Goal: Task Accomplishment & Management: Use online tool/utility

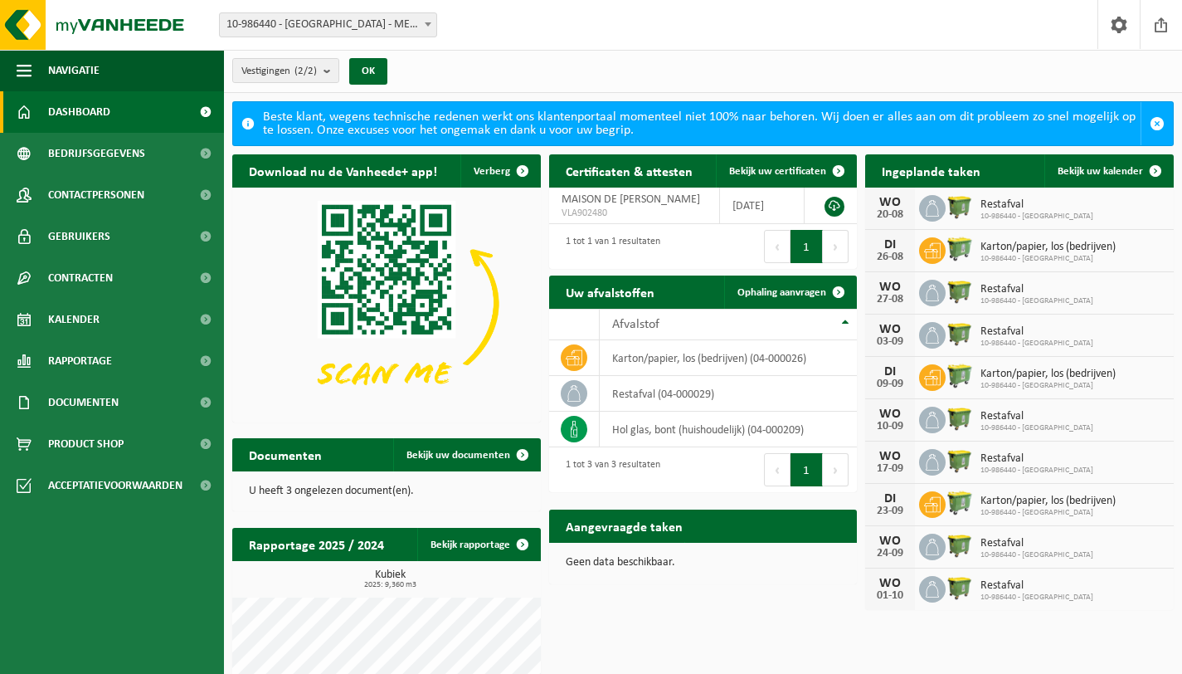
scroll to position [41, 0]
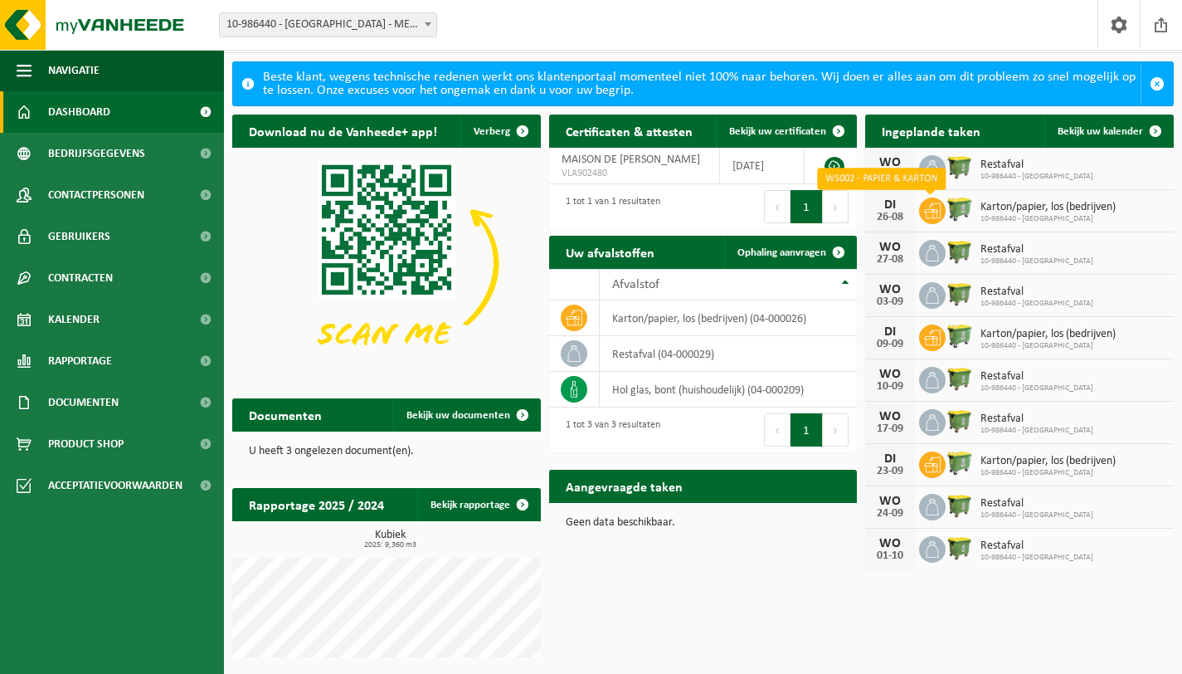
click at [931, 219] on span at bounding box center [932, 210] width 27 height 27
click at [888, 205] on div "DI" at bounding box center [890, 204] width 33 height 13
click at [1011, 199] on div "Karton/papier, los (bedrijven) 10-986440 - MAISON DE MARIE" at bounding box center [1044, 211] width 144 height 26
click at [791, 251] on span "Ophaling aanvragen" at bounding box center [782, 252] width 89 height 11
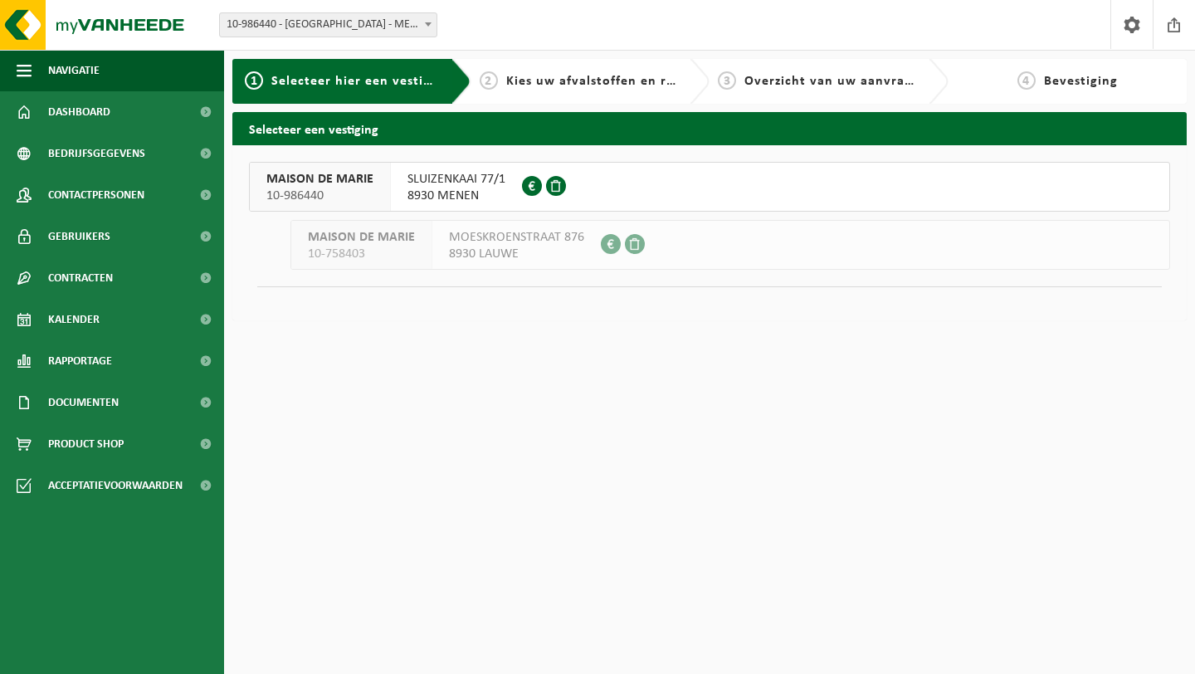
click at [507, 256] on span "8930 LAUWE" at bounding box center [516, 254] width 135 height 17
click at [339, 183] on span "MAISON DE MARIE" at bounding box center [319, 179] width 107 height 17
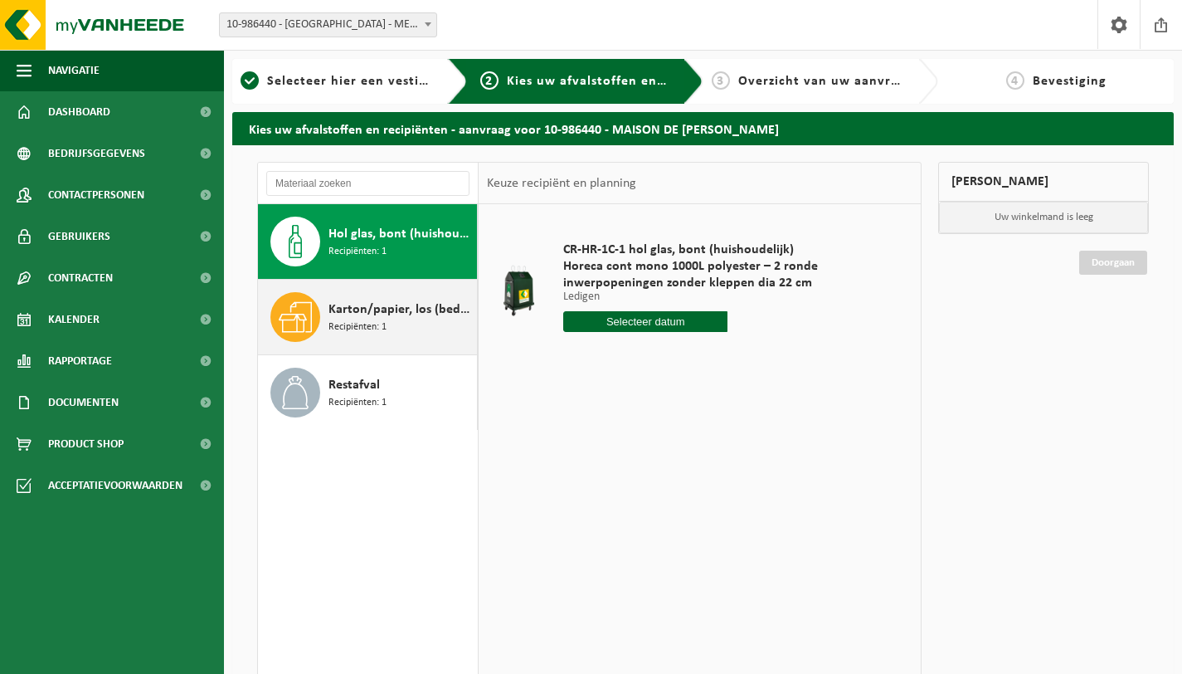
click at [324, 324] on div "Karton/papier, los (bedrijven) Recipiënten: 1" at bounding box center [368, 317] width 220 height 75
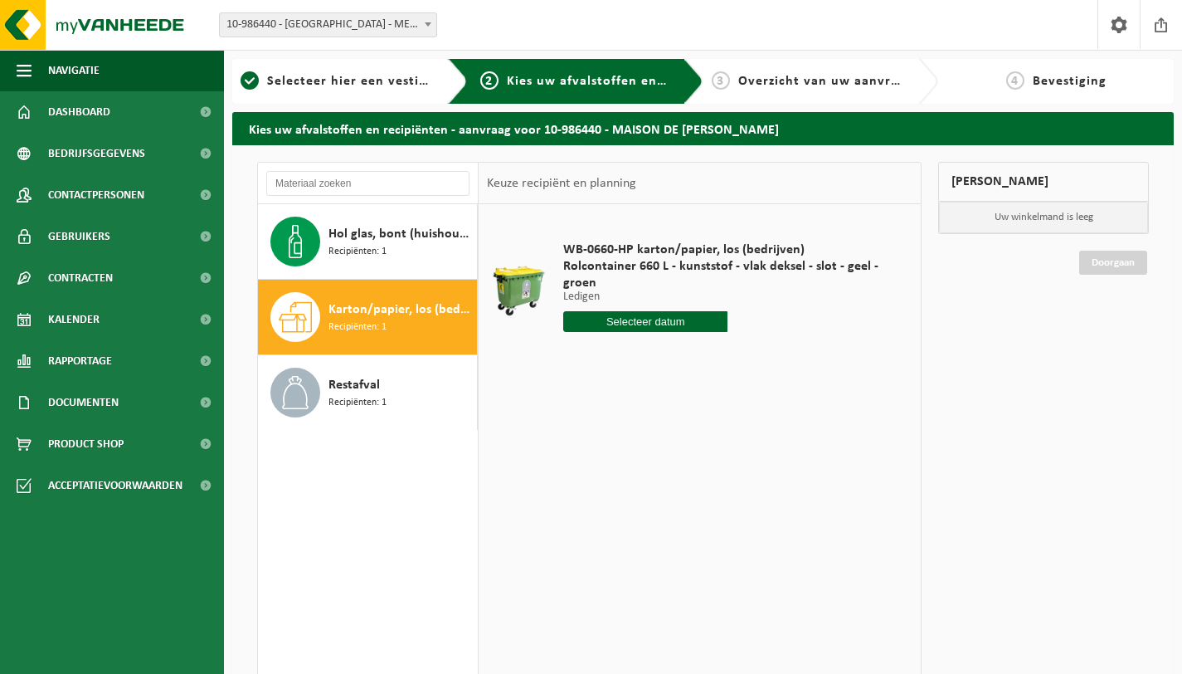
click at [662, 325] on input "text" at bounding box center [645, 321] width 164 height 21
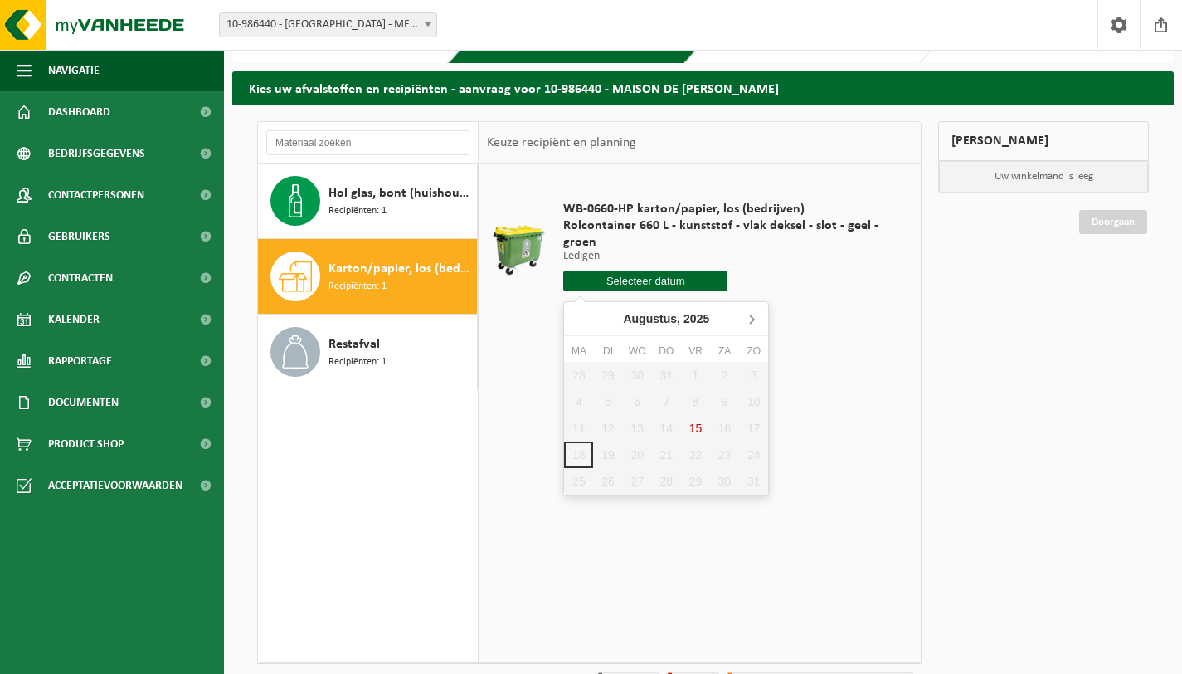
click at [751, 319] on icon at bounding box center [751, 318] width 27 height 27
click at [578, 319] on icon at bounding box center [579, 319] width 4 height 8
click at [606, 460] on div "28 29 30 31 1 2 3 4 5 6 7 8 9 10 11 12 13 14 15 16 17 18 19 20 21 22 23 24 25 2…" at bounding box center [666, 428] width 204 height 133
click at [844, 451] on div "WB-0660-HP karton/papier, los (bedrijven) Rolcontainer 660 L - kunststof - vlak…" at bounding box center [700, 412] width 442 height 498
click at [664, 285] on input "text" at bounding box center [645, 280] width 164 height 21
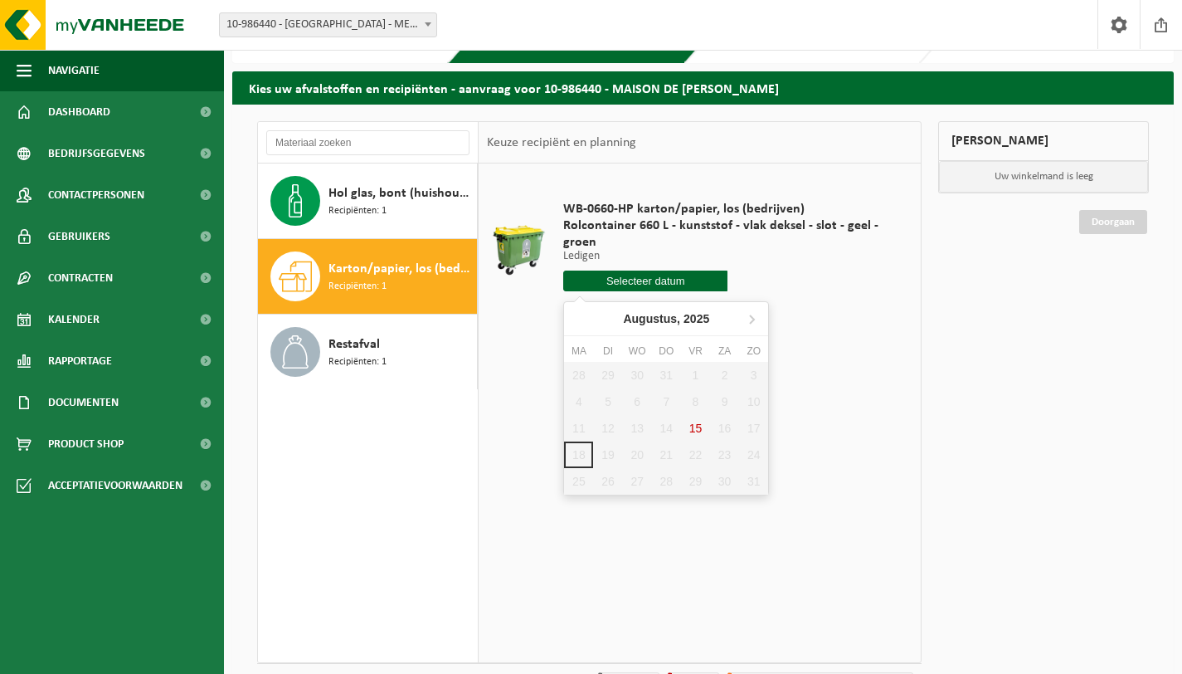
click at [627, 454] on div "28 29 30 31 1 2 3 4 5 6 7 8 9 10 11 12 13 14 15 16 17 18 19 20 21 22 23 24 25 2…" at bounding box center [666, 428] width 204 height 133
click at [637, 455] on div "28 29 30 31 1 2 3 4 5 6 7 8 9 10 11 12 13 14 15 16 17 18 19 20 21 22 23 24 25 2…" at bounding box center [666, 428] width 204 height 133
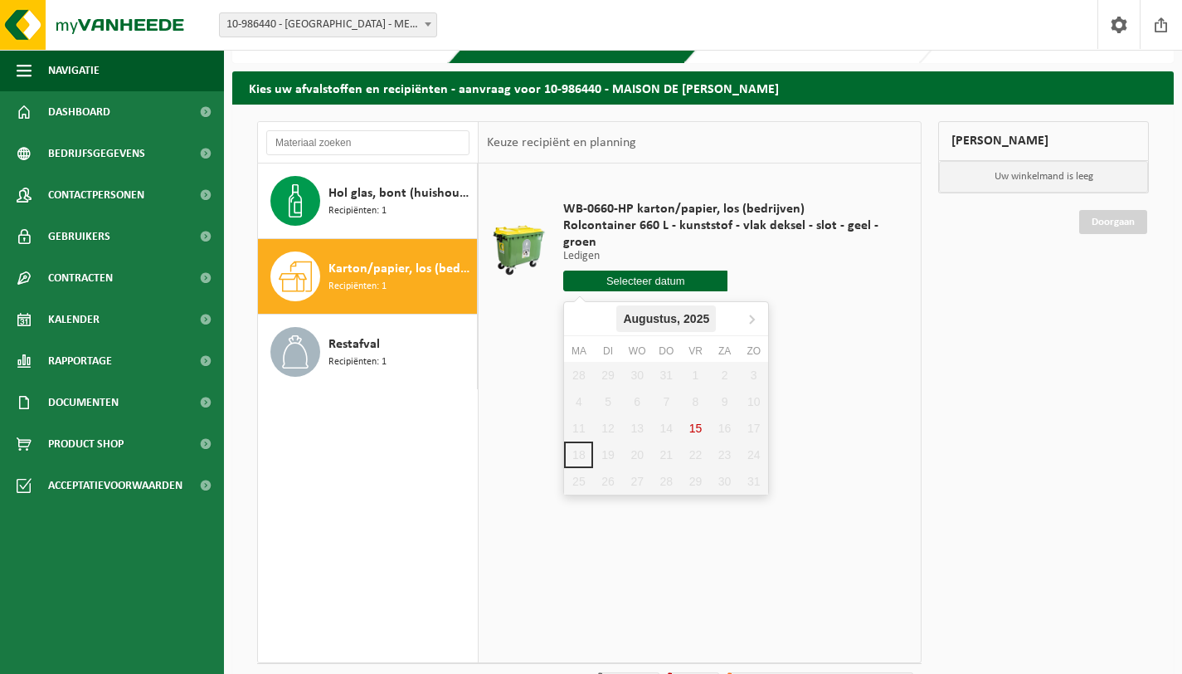
click at [649, 322] on div "Augustus, 2025" at bounding box center [666, 318] width 100 height 27
click at [665, 439] on div "Aug" at bounding box center [666, 423] width 68 height 35
click at [790, 247] on span "Rolcontainer 660 L - kunststof - vlak deksel - slot - geel - groen" at bounding box center [727, 233] width 329 height 33
click at [665, 275] on input "text" at bounding box center [645, 280] width 164 height 21
click at [629, 447] on div "28 29 30 31 1 2 3 4 5 6 7 8 9 10 11 12 13 14 15 16 17 18 19 20 21 22 23 24 25 2…" at bounding box center [666, 428] width 204 height 133
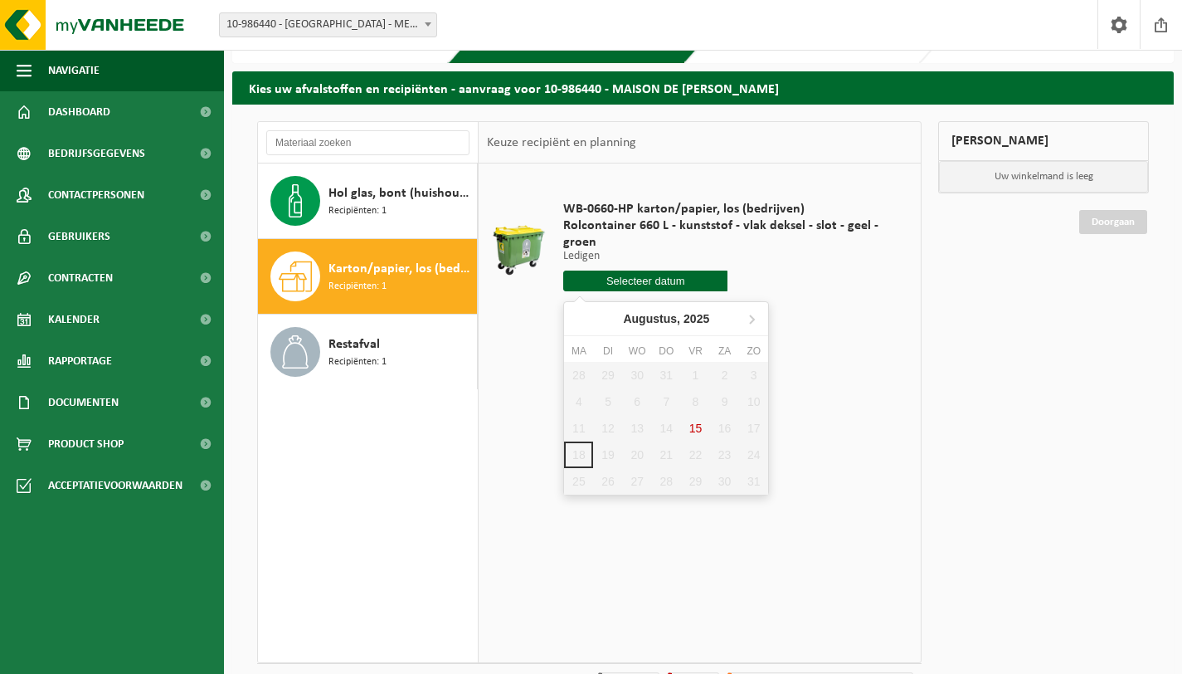
click at [645, 457] on div "28 29 30 31 1 2 3 4 5 6 7 8 9 10 11 12 13 14 15 16 17 18 19 20 21 22 23 24 25 2…" at bounding box center [666, 428] width 204 height 133
click at [609, 454] on div "28 29 30 31 1 2 3 4 5 6 7 8 9 10 11 12 13 14 15 16 17 18 19 20 21 22 23 24 25 2…" at bounding box center [666, 428] width 204 height 133
click at [633, 455] on div "28 29 30 31 1 2 3 4 5 6 7 8 9 10 11 12 13 14 15 16 17 18 19 20 21 22 23 24 25 2…" at bounding box center [666, 428] width 204 height 133
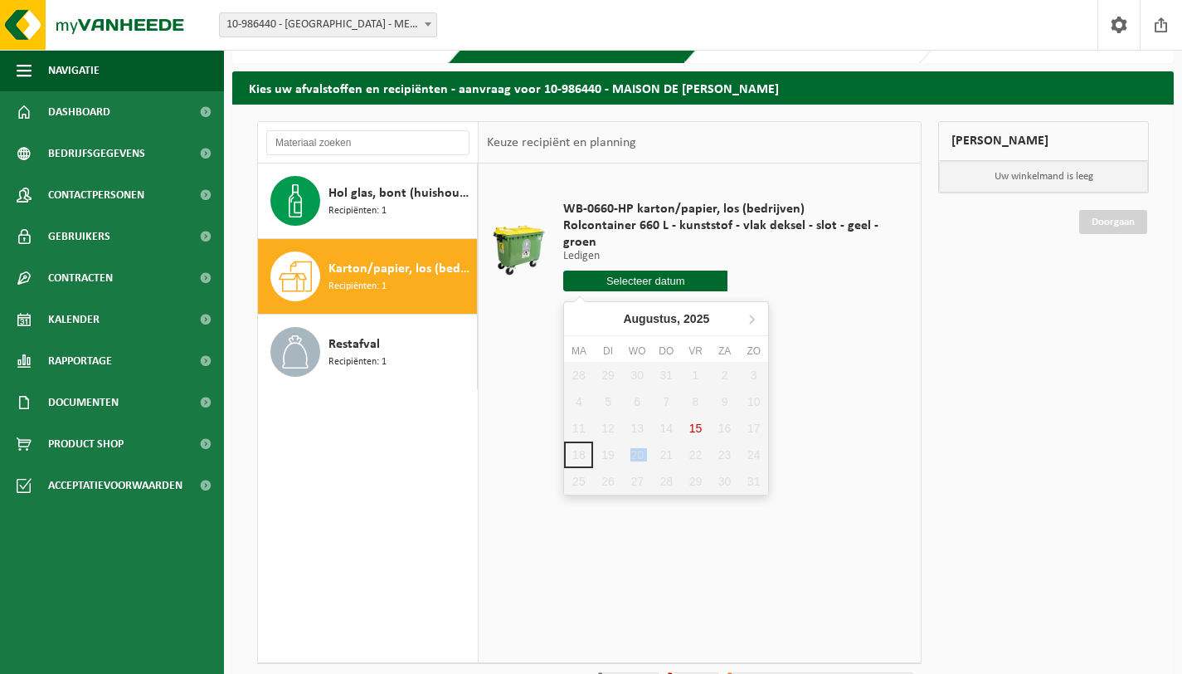
click at [633, 455] on div "28 29 30 31 1 2 3 4 5 6 7 8 9 10 11 12 13 14 15 16 17 18 19 20 21 22 23 24 25 2…" at bounding box center [666, 428] width 204 height 133
click at [804, 386] on div "WB-0660-HP karton/papier, los (bedrijven) Rolcontainer 660 L - kunststof - vlak…" at bounding box center [700, 412] width 442 height 498
click at [675, 285] on input "text" at bounding box center [645, 280] width 164 height 21
click at [753, 324] on icon at bounding box center [751, 318] width 27 height 27
click at [608, 372] on div "2" at bounding box center [607, 375] width 29 height 27
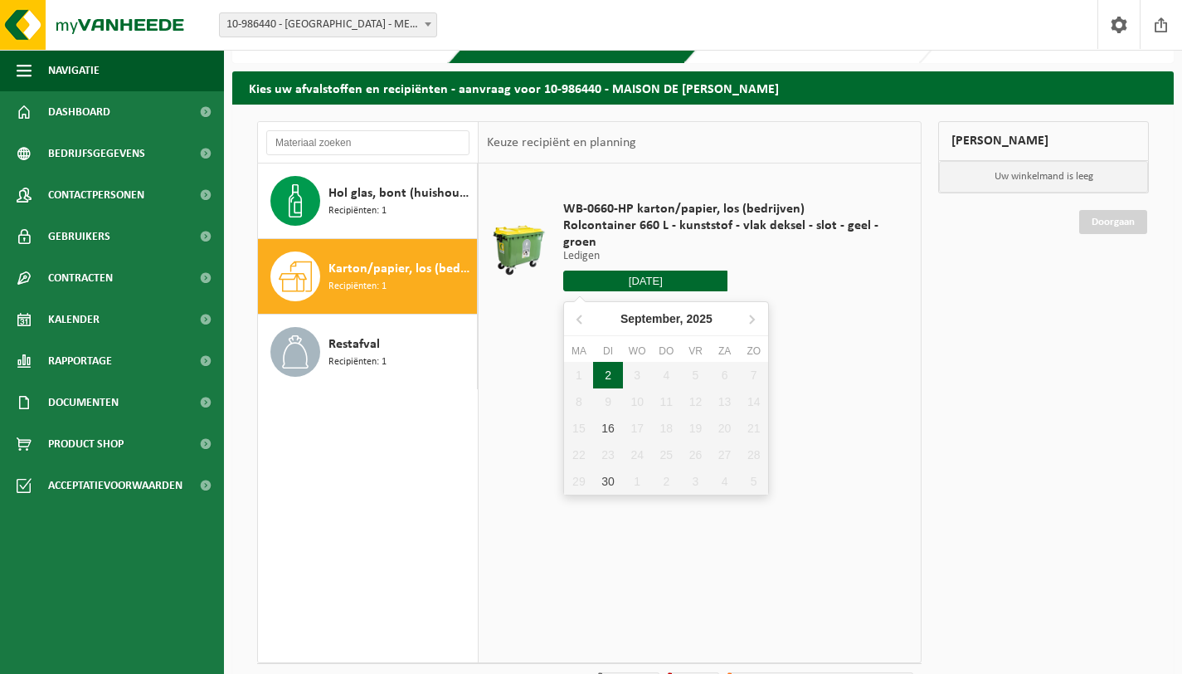
type input "Van 2025-09-02"
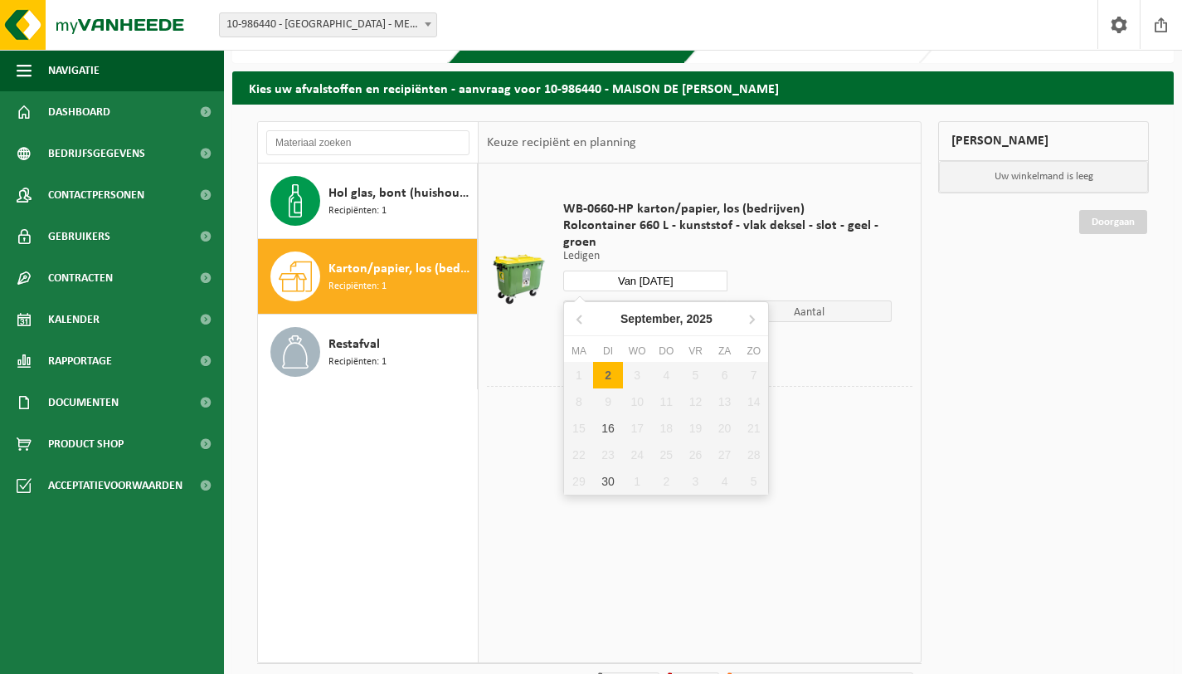
click at [699, 273] on input "Van 2025-09-02" at bounding box center [645, 280] width 164 height 21
click at [584, 319] on icon at bounding box center [580, 318] width 27 height 27
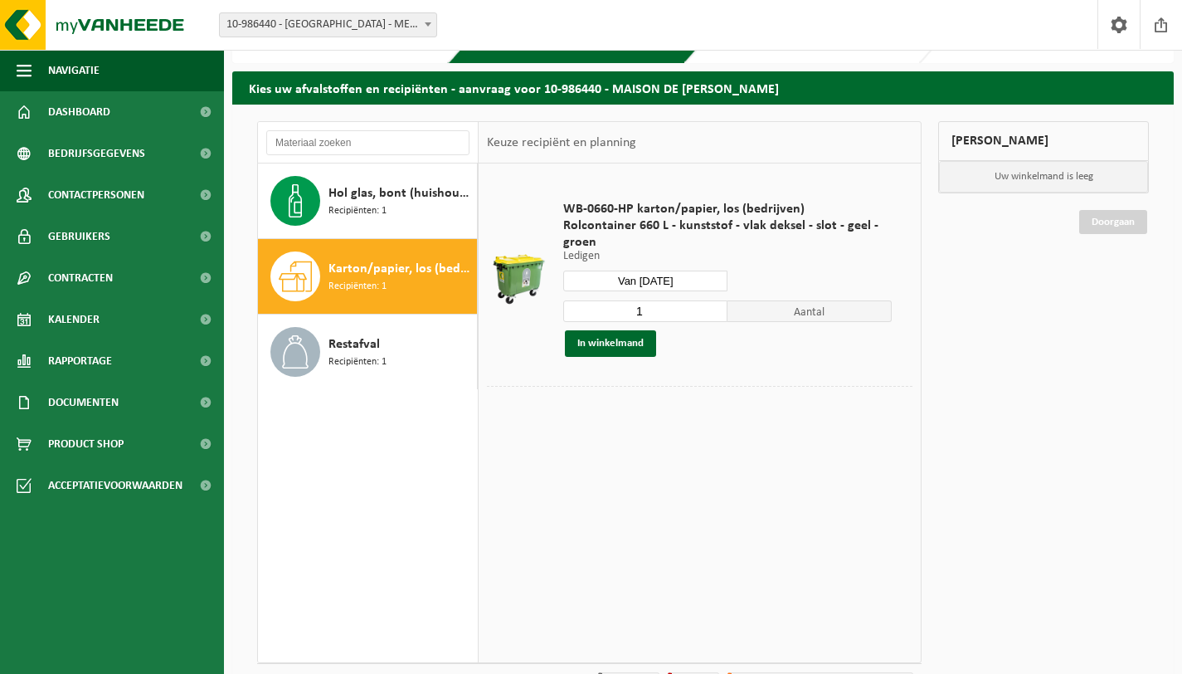
click at [769, 273] on div "Van 2025-09-02" at bounding box center [727, 280] width 329 height 21
click at [95, 76] on span "Navigatie" at bounding box center [73, 70] width 51 height 41
